Goal: Information Seeking & Learning: Find specific fact

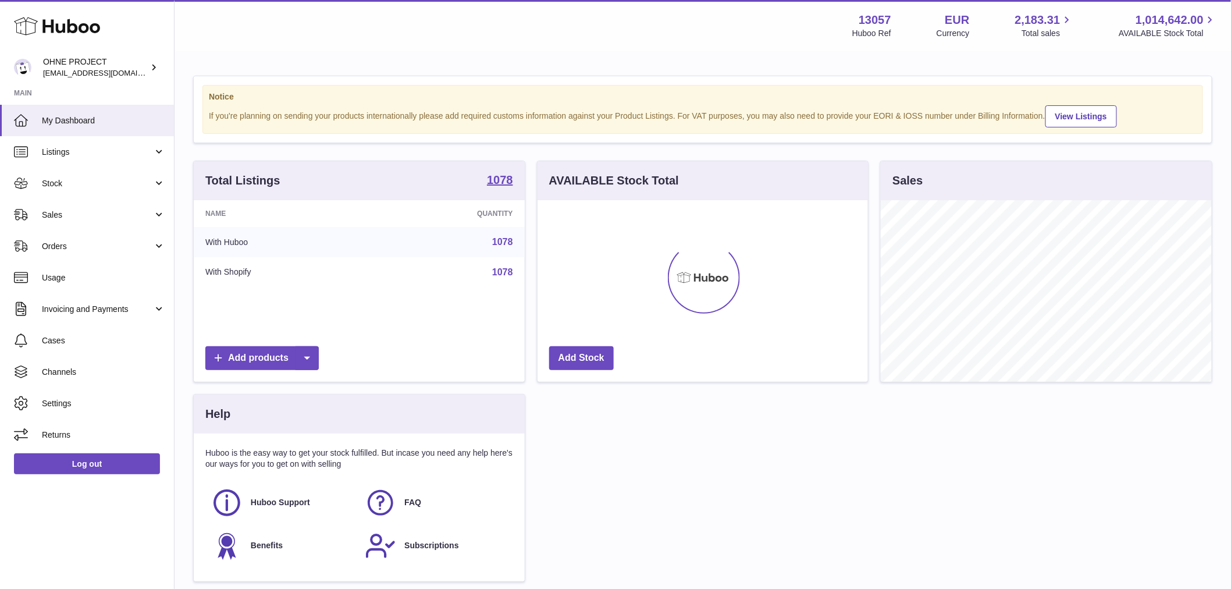
scroll to position [181, 330]
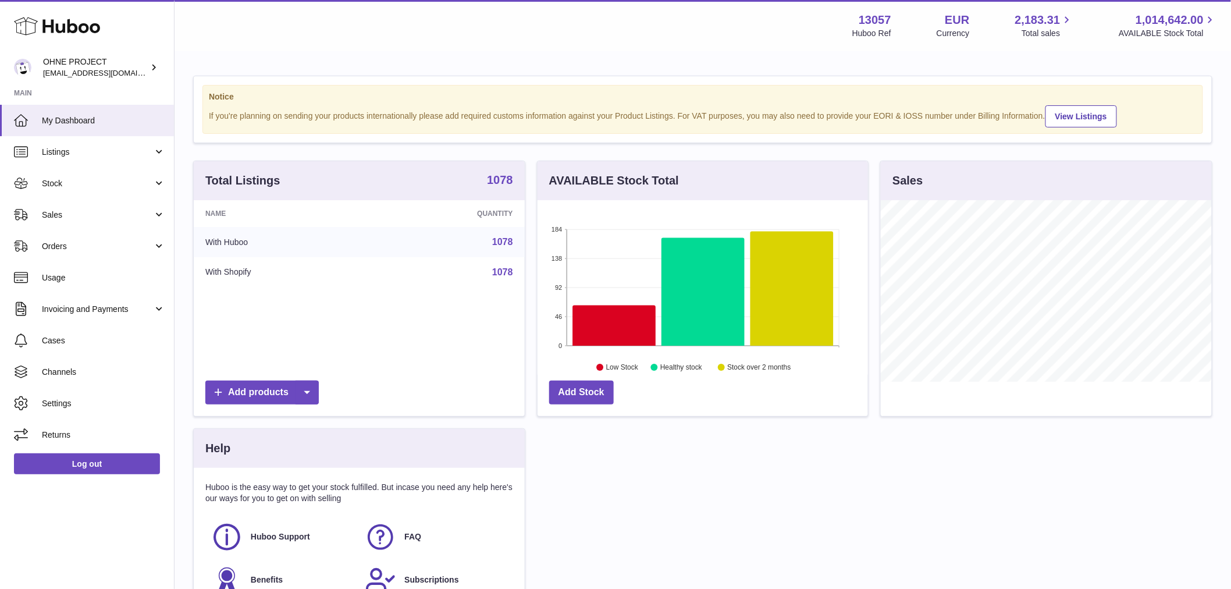
click at [506, 186] on strong "1078" at bounding box center [500, 180] width 26 height 12
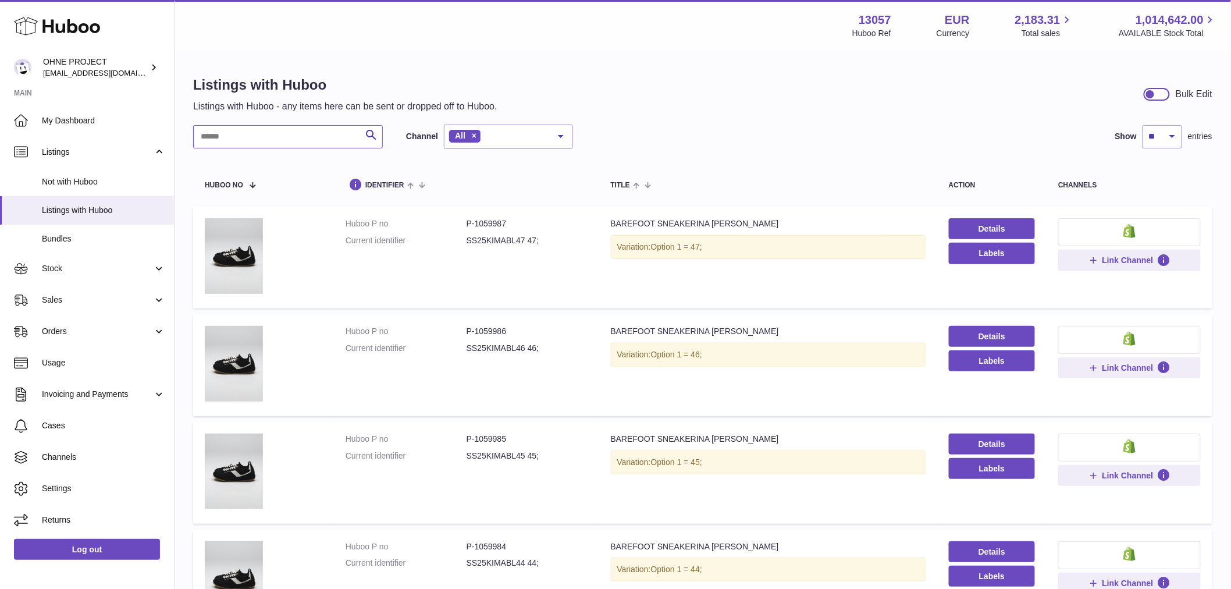
click at [315, 140] on input "text" at bounding box center [288, 136] width 190 height 23
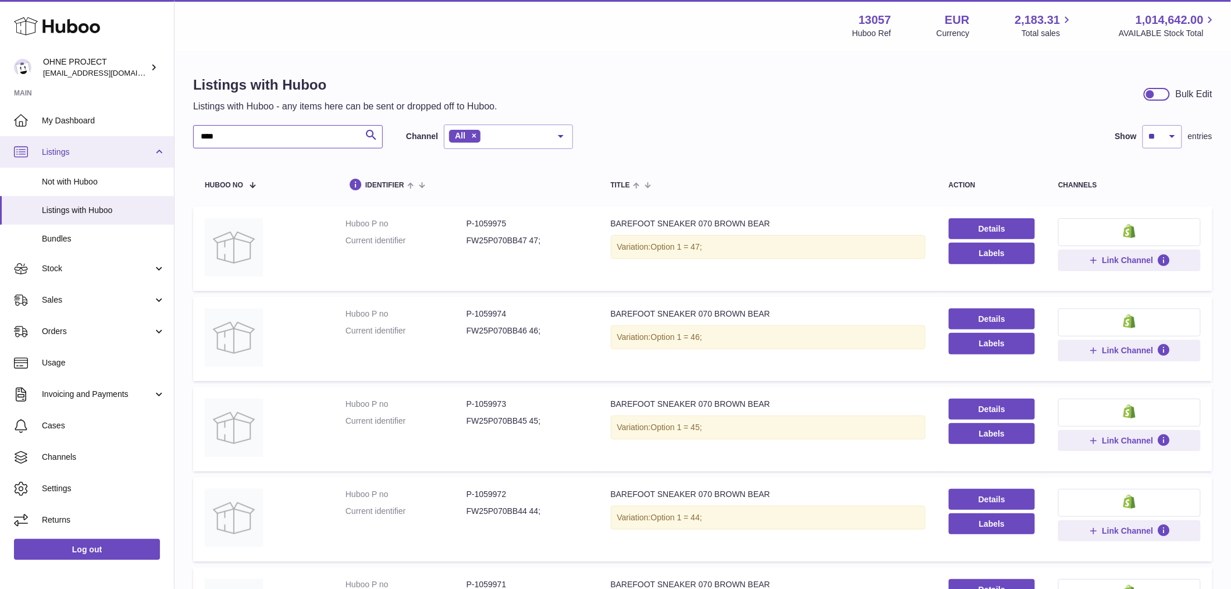
drag, startPoint x: 240, startPoint y: 136, endPoint x: 149, endPoint y: 140, distance: 90.8
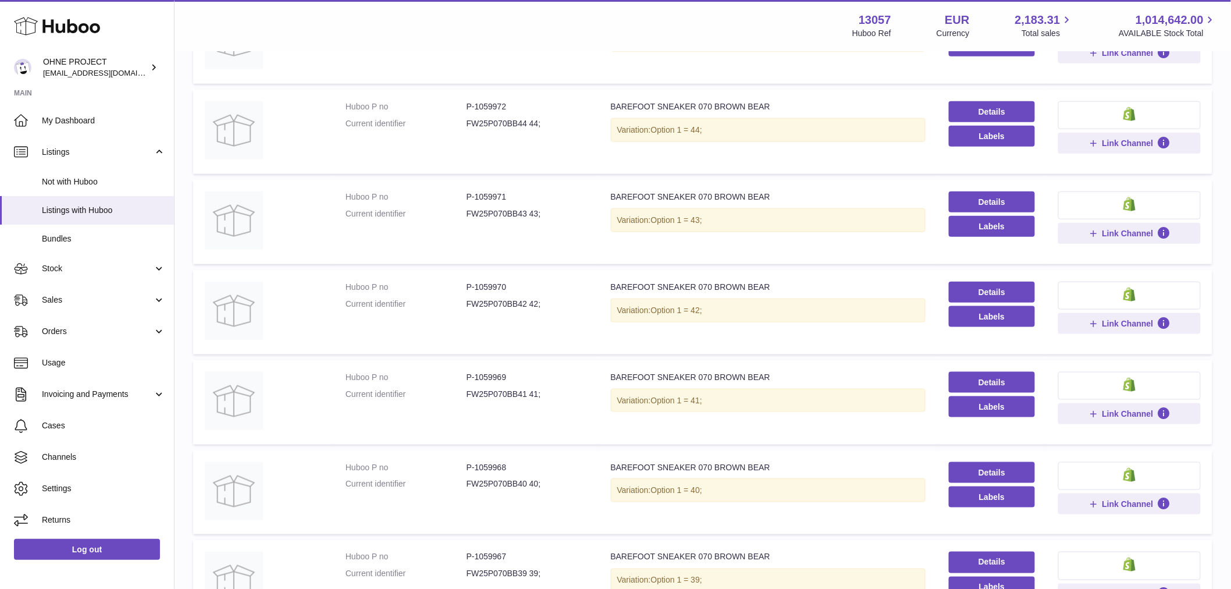
scroll to position [638, 0]
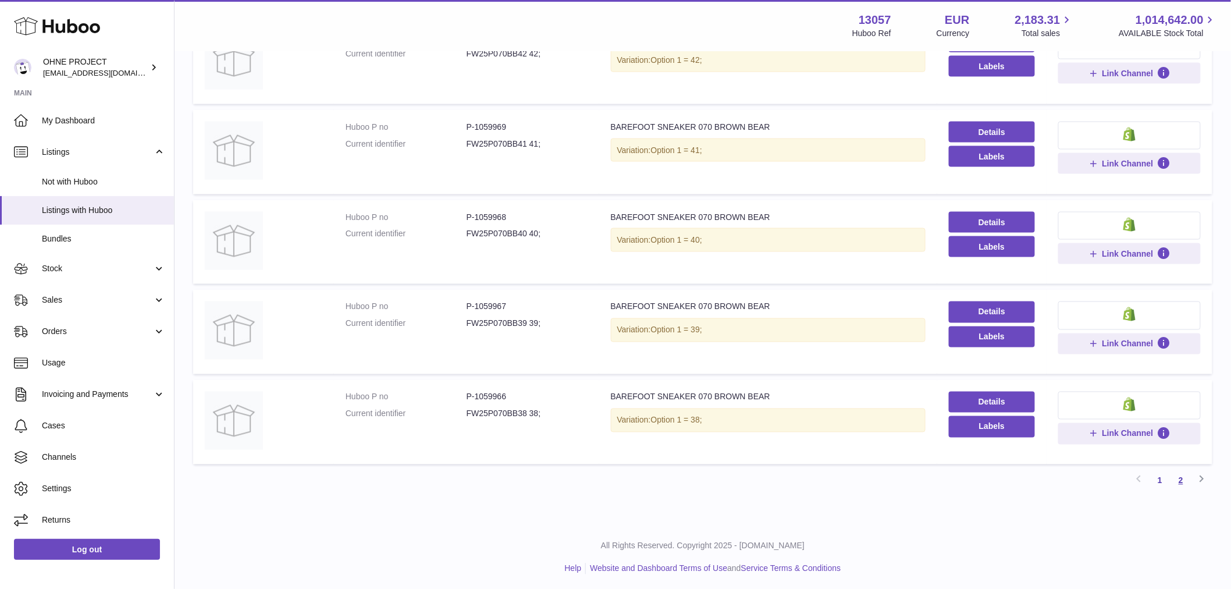
click at [1182, 475] on link "2" at bounding box center [1180, 480] width 21 height 21
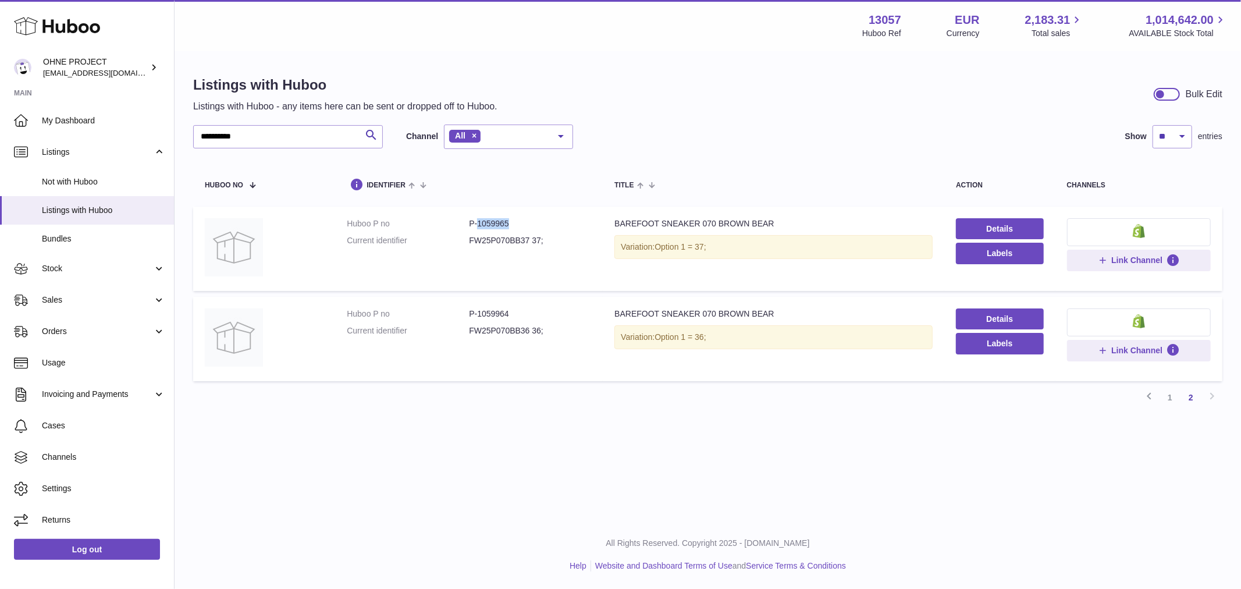
drag, startPoint x: 485, startPoint y: 223, endPoint x: 536, endPoint y: 220, distance: 51.3
click at [533, 222] on dd "P-1059965" at bounding box center [530, 223] width 122 height 11
copy dd "1059965"
drag, startPoint x: 269, startPoint y: 141, endPoint x: 136, endPoint y: 147, distance: 133.4
click at [157, 144] on div "**********" at bounding box center [620, 294] width 1241 height 589
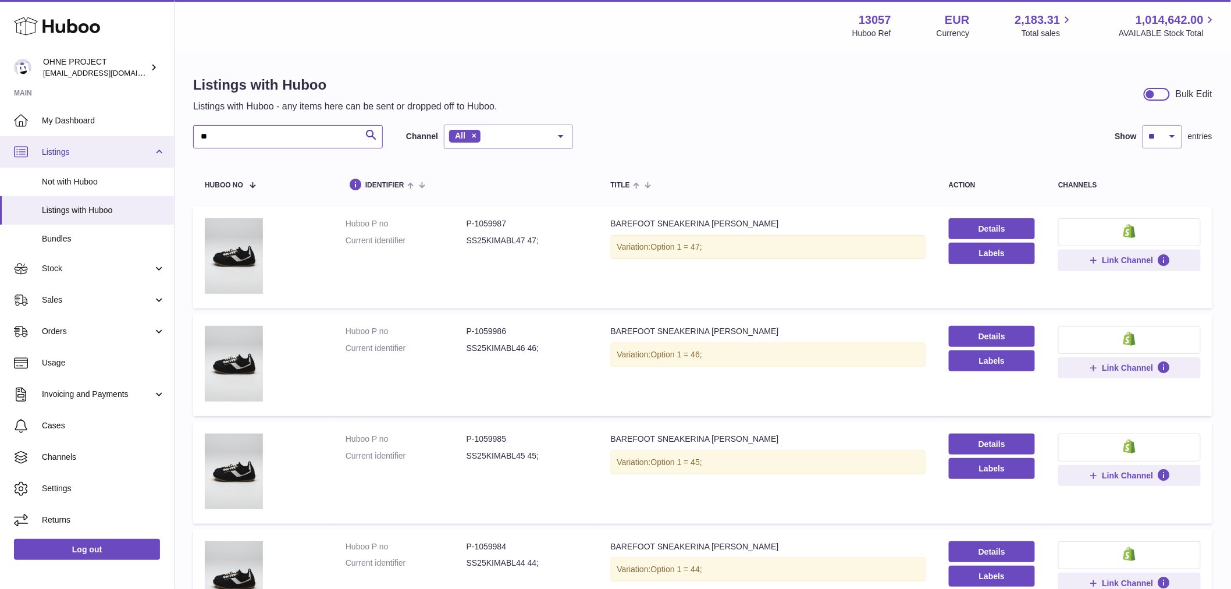
type input "*"
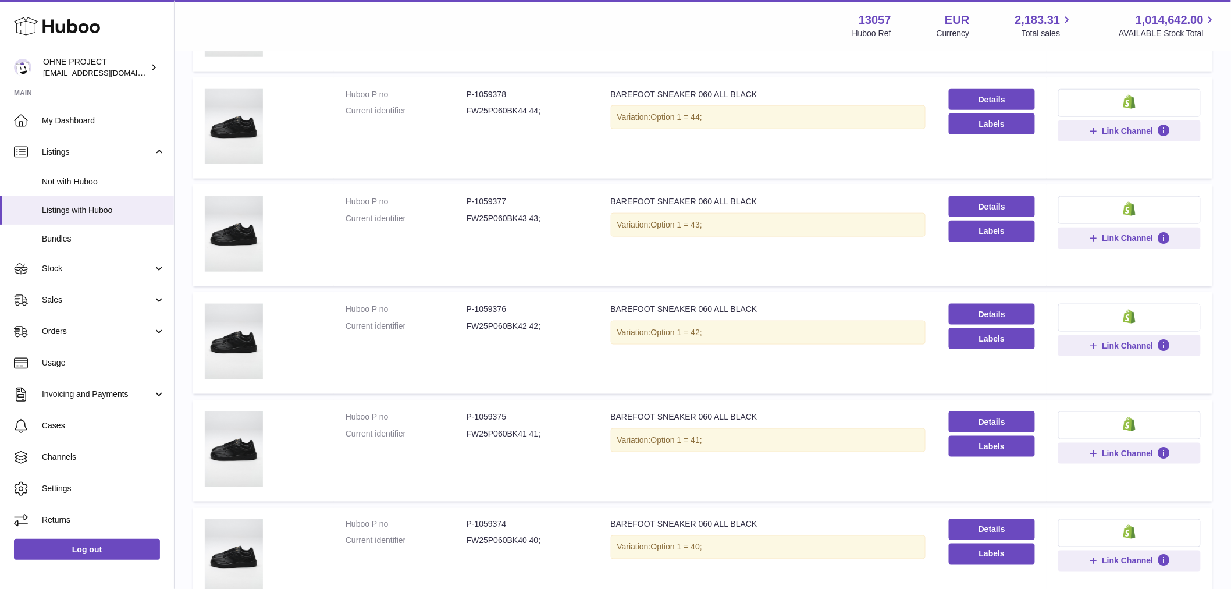
scroll to position [775, 0]
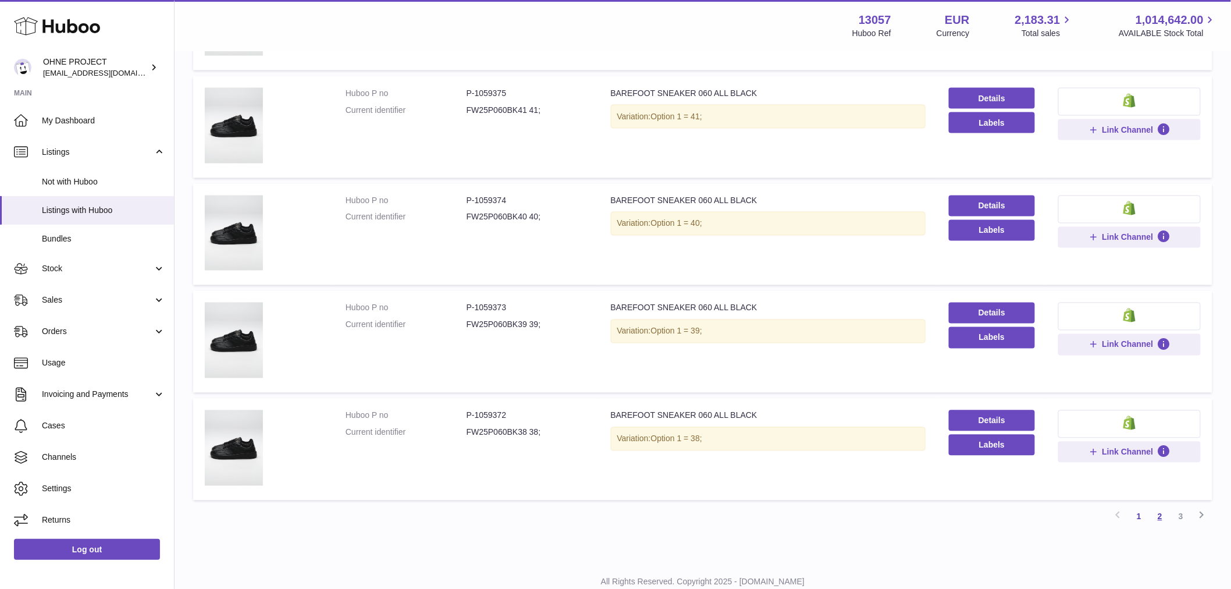
type input "*********"
click at [1161, 514] on link "2" at bounding box center [1159, 516] width 21 height 21
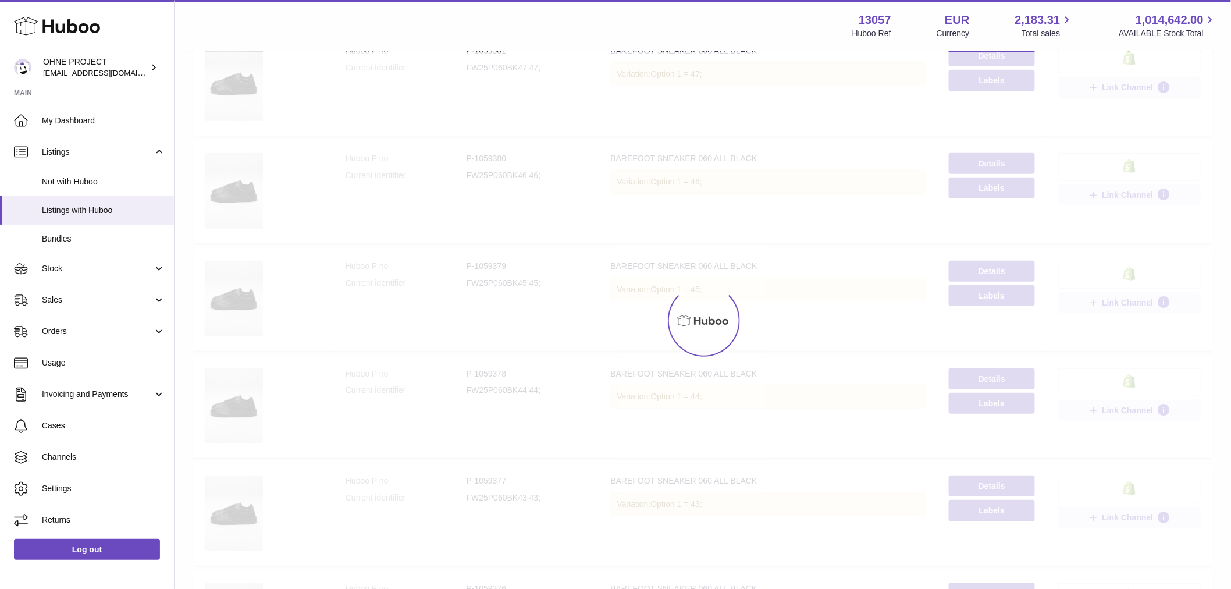
scroll to position [52, 0]
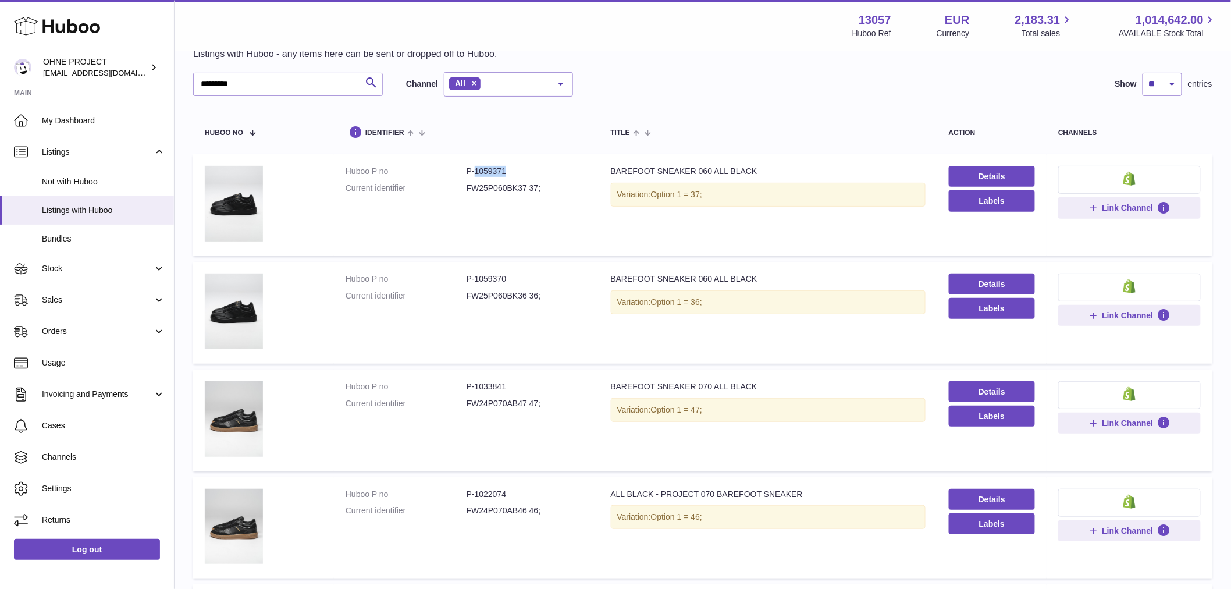
drag, startPoint x: 474, startPoint y: 171, endPoint x: 520, endPoint y: 175, distance: 46.7
click at [520, 176] on dd "P-1059371" at bounding box center [527, 171] width 121 height 11
copy dd "1059371"
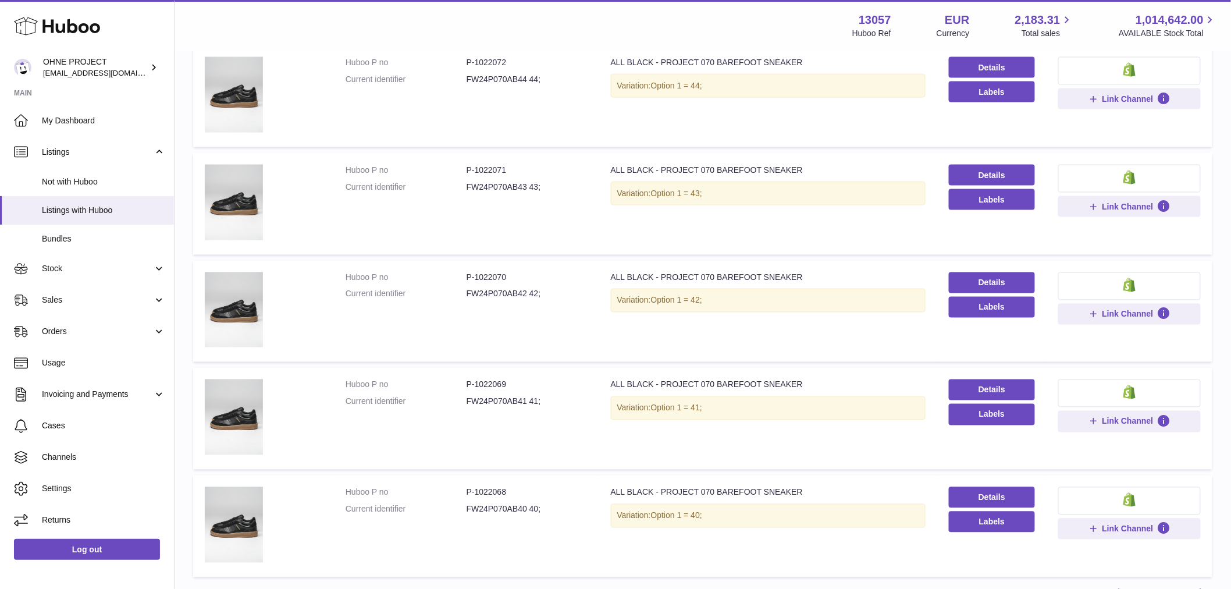
scroll to position [811, 0]
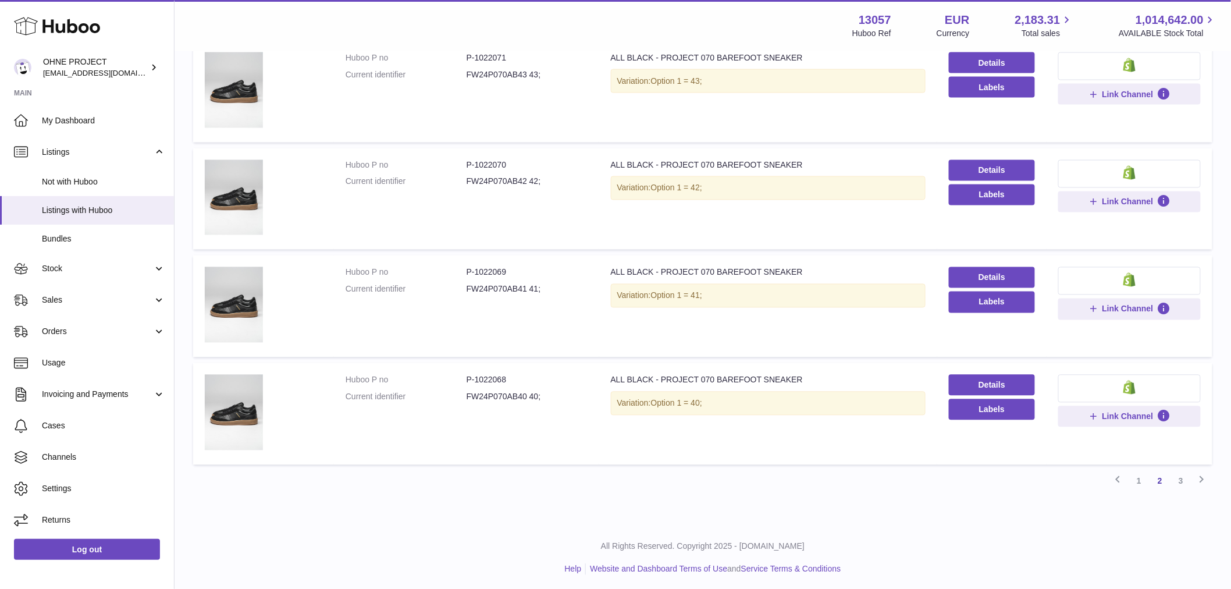
drag, startPoint x: 1138, startPoint y: 477, endPoint x: 1094, endPoint y: 477, distance: 44.8
click at [1138, 477] on link "1" at bounding box center [1139, 481] width 21 height 21
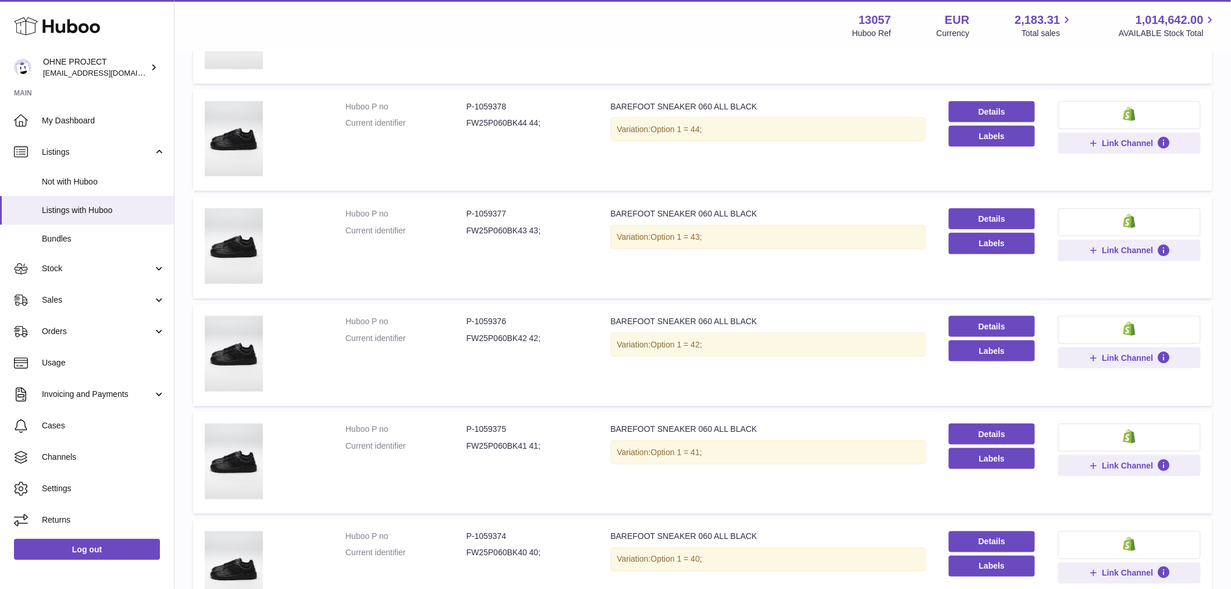
scroll to position [569, 0]
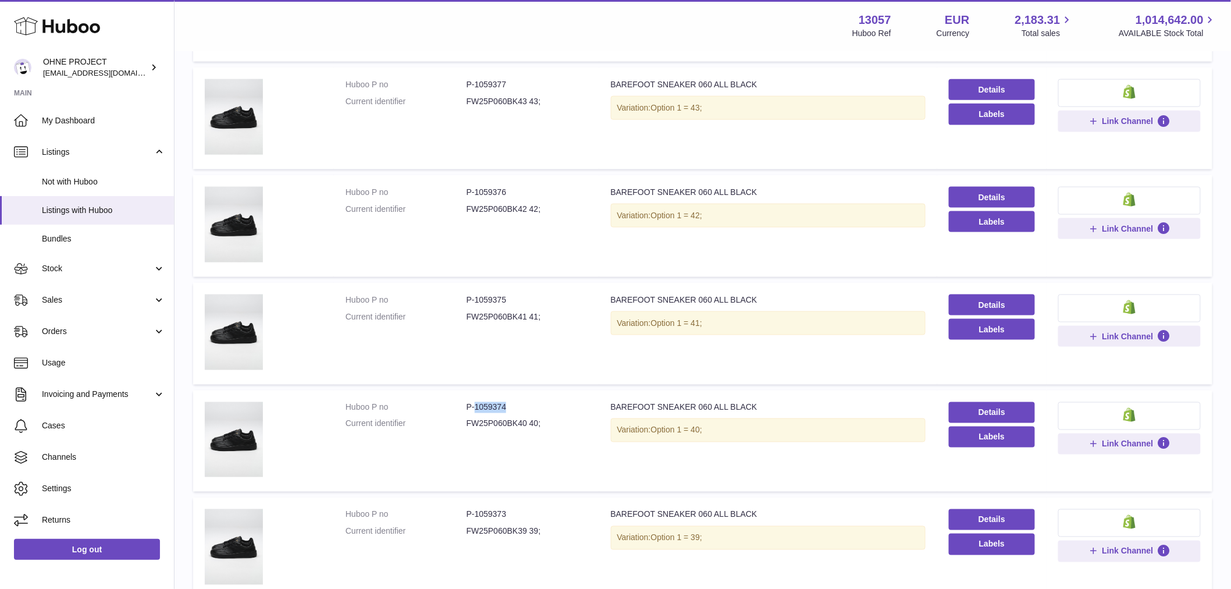
drag, startPoint x: 474, startPoint y: 402, endPoint x: 520, endPoint y: 397, distance: 46.8
click at [519, 402] on dd "P-1059374" at bounding box center [527, 407] width 121 height 11
copy dd "1059374"
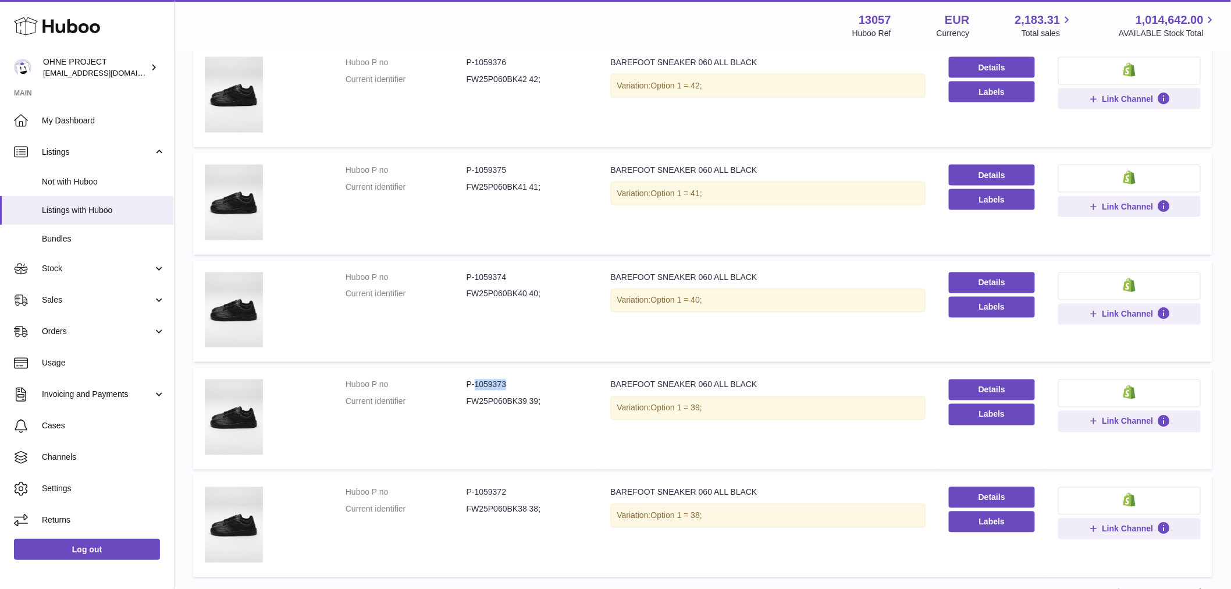
drag, startPoint x: 473, startPoint y: 382, endPoint x: 528, endPoint y: 379, distance: 54.8
click at [527, 380] on dd "P-1059373" at bounding box center [527, 384] width 121 height 11
copy dd "1059373"
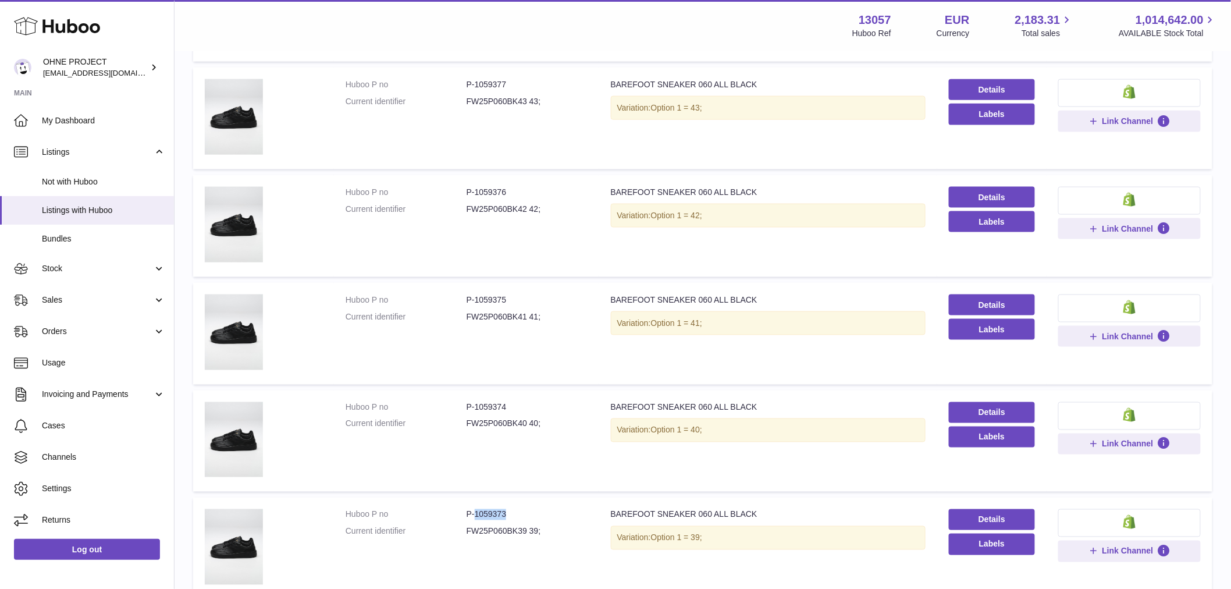
scroll to position [375, 0]
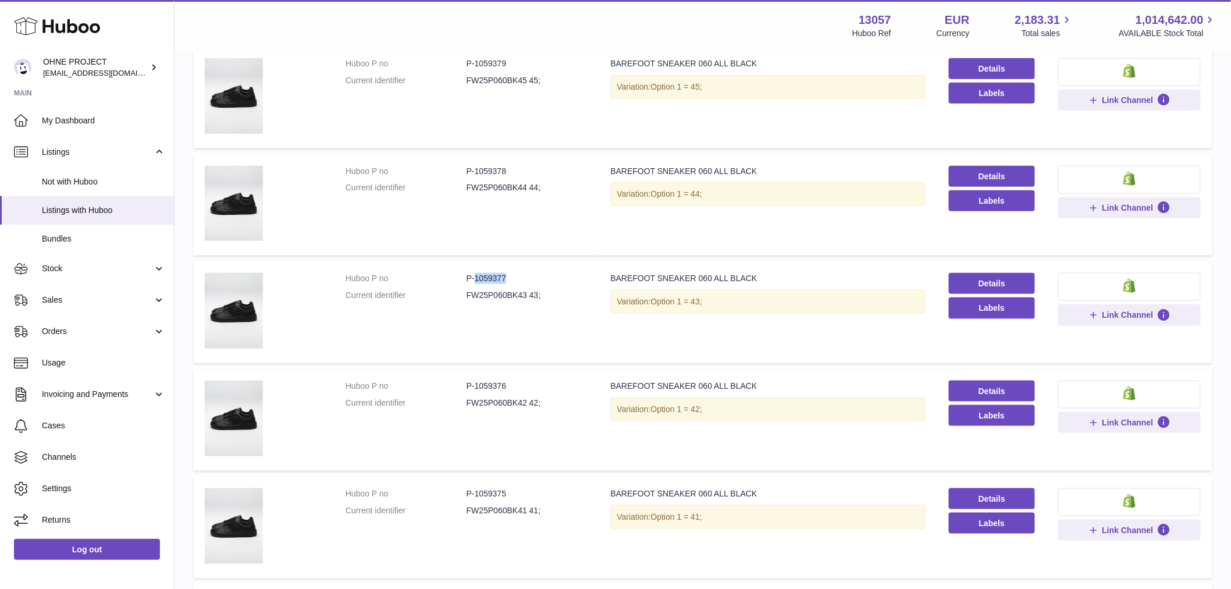
drag, startPoint x: 474, startPoint y: 273, endPoint x: 519, endPoint y: 273, distance: 44.8
click at [519, 273] on dd "P-1059377" at bounding box center [527, 278] width 121 height 11
copy dd "1059377"
